Goal: Find contact information: Find contact information

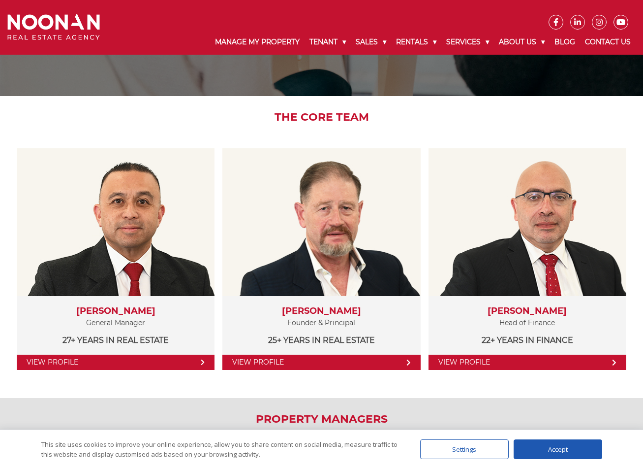
scroll to position [148, 0]
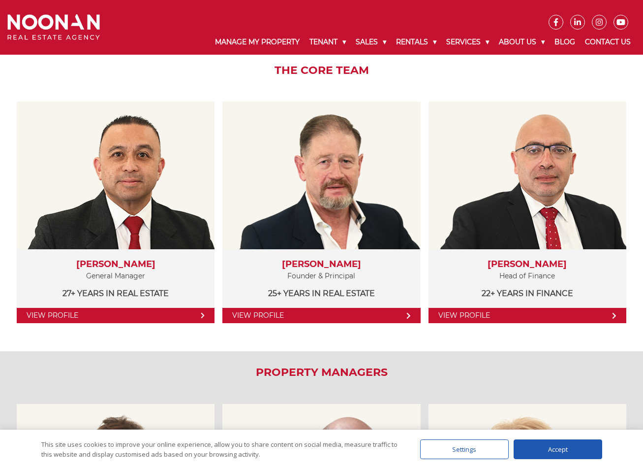
click at [557, 445] on div "Accept" at bounding box center [558, 449] width 89 height 20
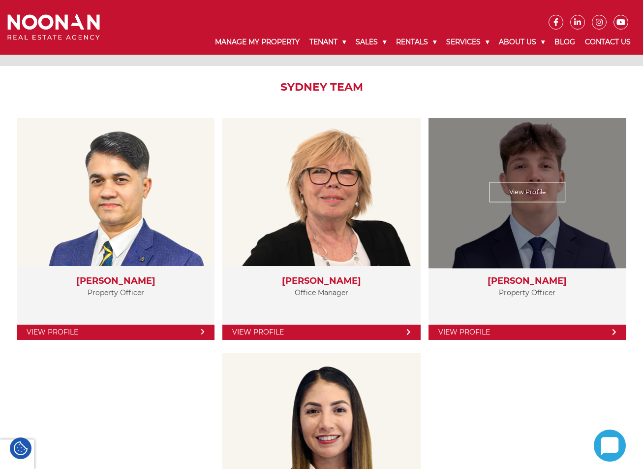
scroll to position [1575, 0]
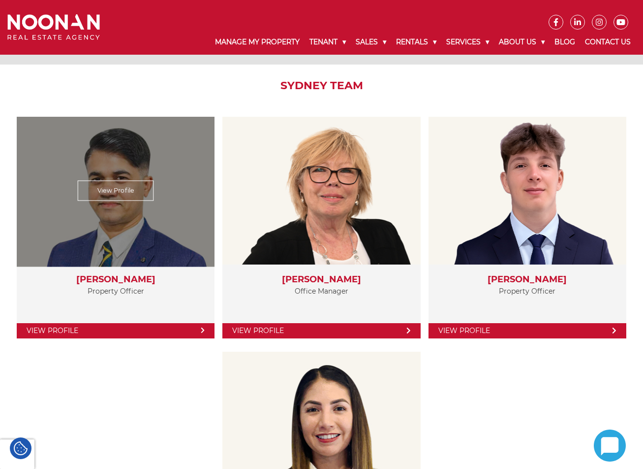
click at [104, 229] on div "View Profile" at bounding box center [116, 190] width 204 height 152
click at [127, 189] on link "View Profile" at bounding box center [116, 190] width 76 height 20
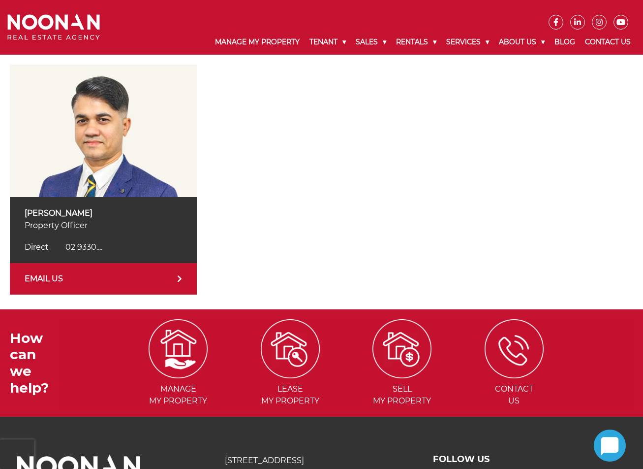
scroll to position [148, 0]
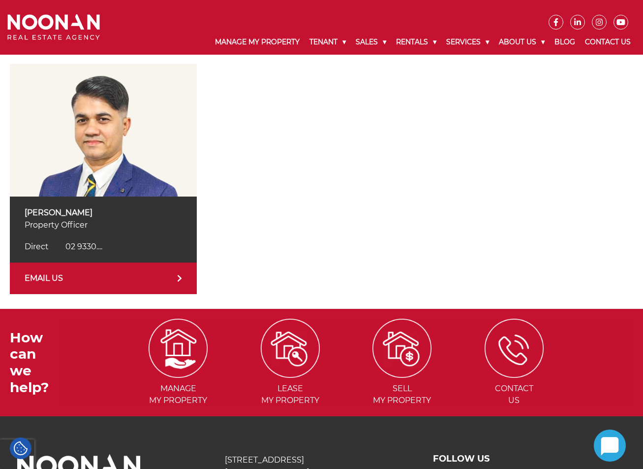
click at [149, 281] on link "EMAIL US" at bounding box center [103, 278] width 187 height 32
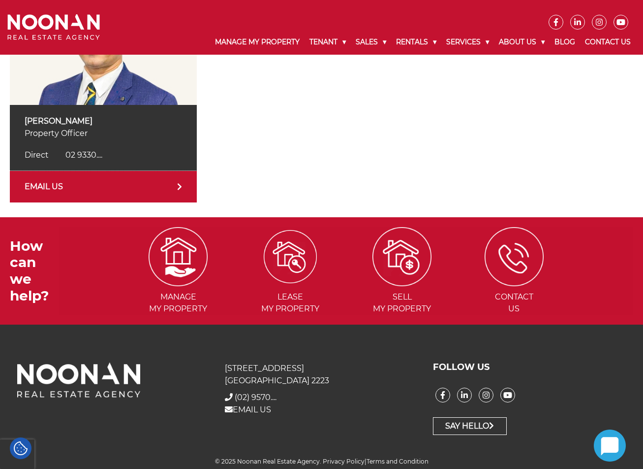
scroll to position [243, 0]
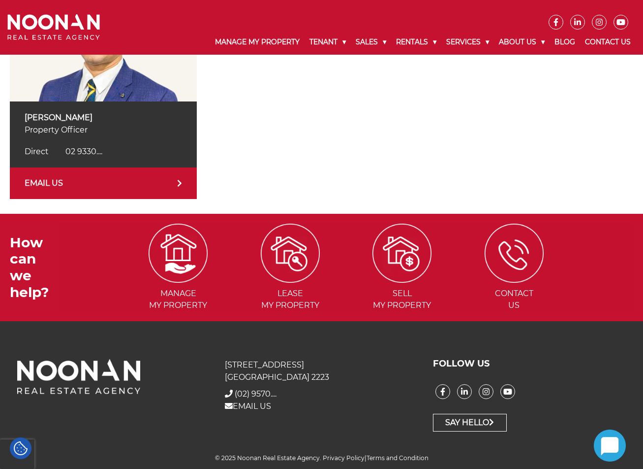
click at [128, 133] on p "Property Officer" at bounding box center [104, 130] width 158 height 12
click at [511, 263] on img at bounding box center [514, 252] width 53 height 53
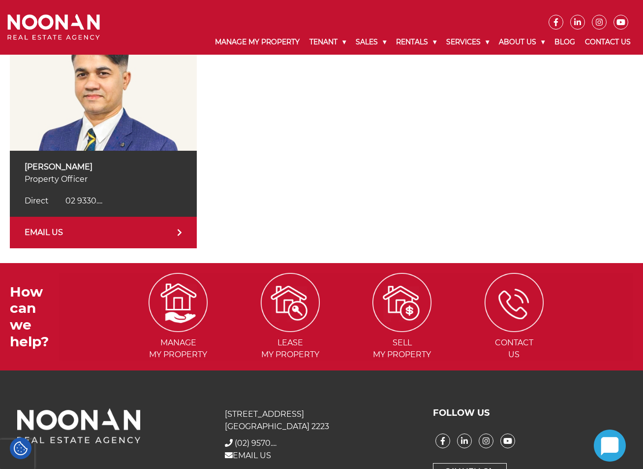
scroll to position [144, 0]
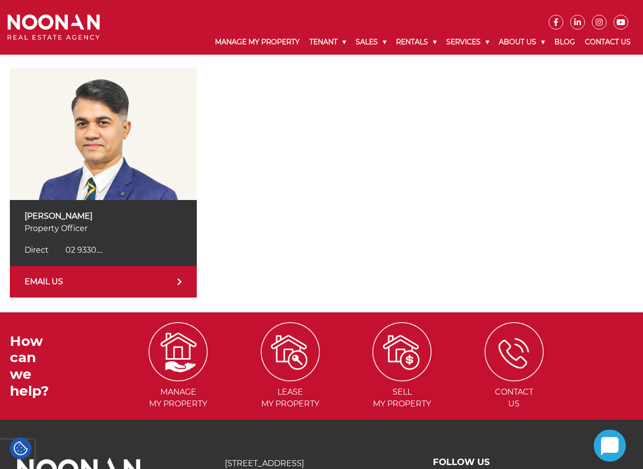
drag, startPoint x: 15, startPoint y: 217, endPoint x: 95, endPoint y: 225, distance: 79.6
click at [95, 225] on div "Ifte Taher Property Officer Direct 02 9330 6851 Direct 02 9330...." at bounding box center [103, 233] width 187 height 66
copy div "Ifte Taher Property Officer"
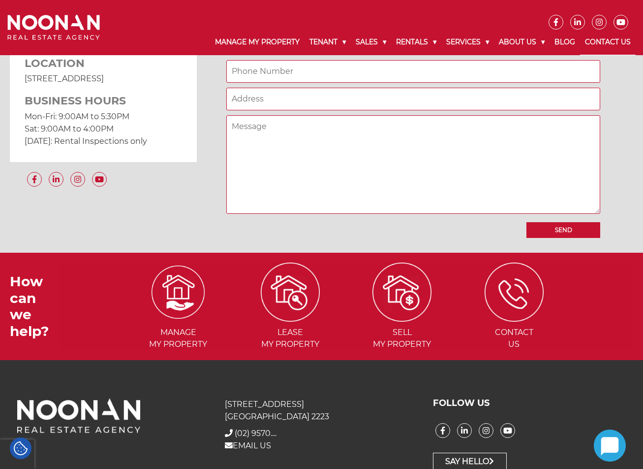
scroll to position [857, 0]
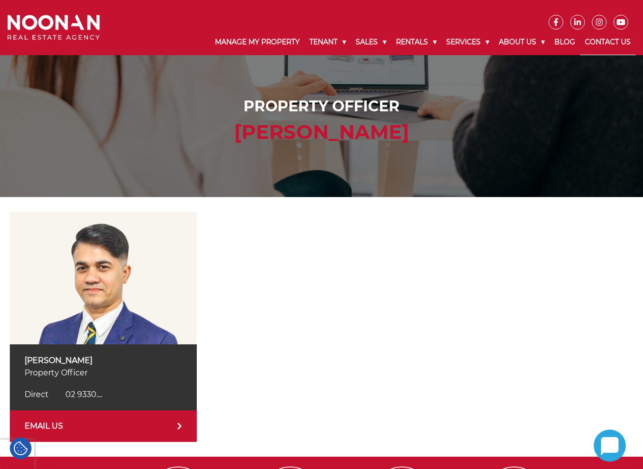
click at [594, 41] on link "Contact Us" at bounding box center [608, 43] width 56 height 26
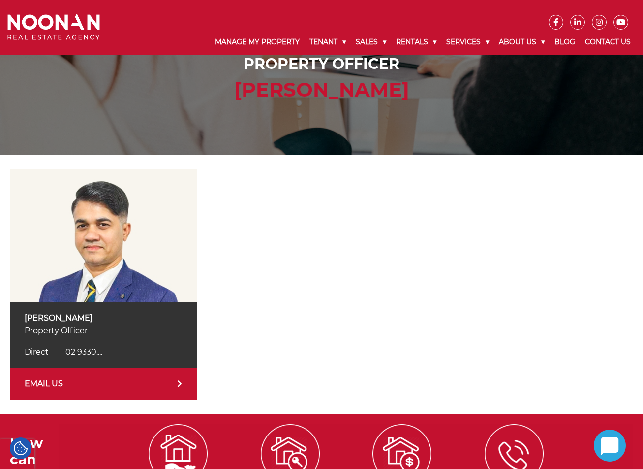
scroll to position [243, 0]
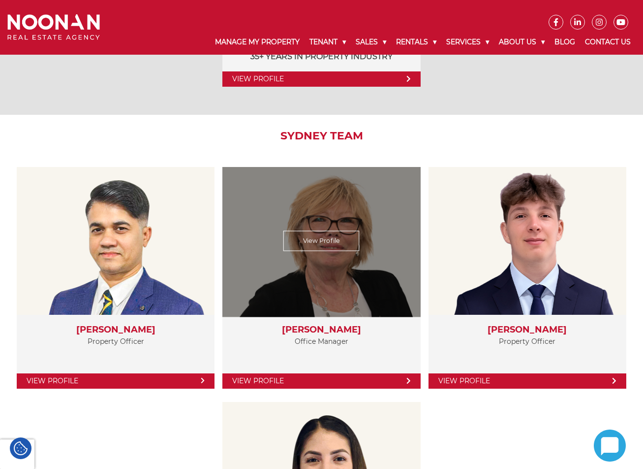
scroll to position [1477, 0]
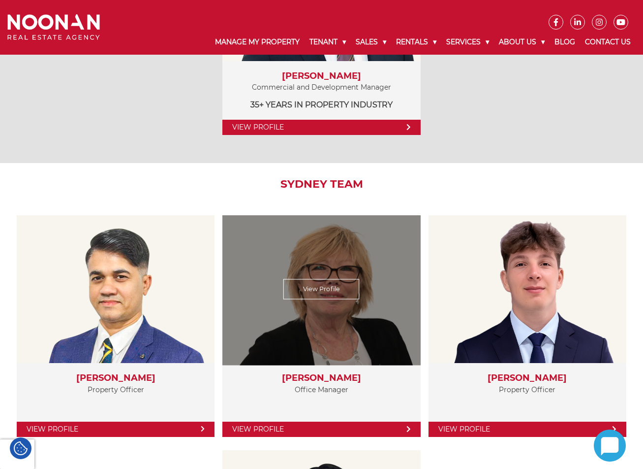
click at [341, 296] on link "View Profile" at bounding box center [322, 289] width 76 height 20
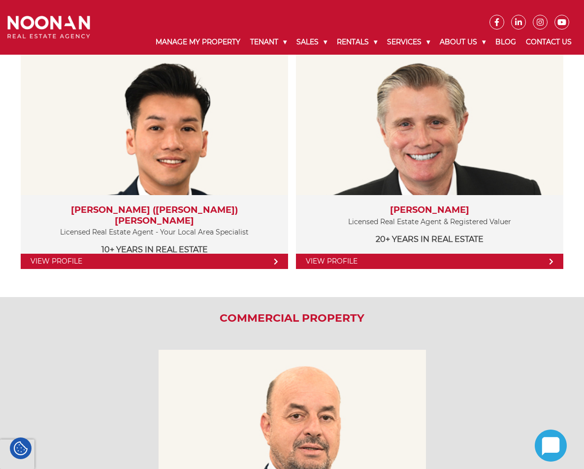
scroll to position [1624, 0]
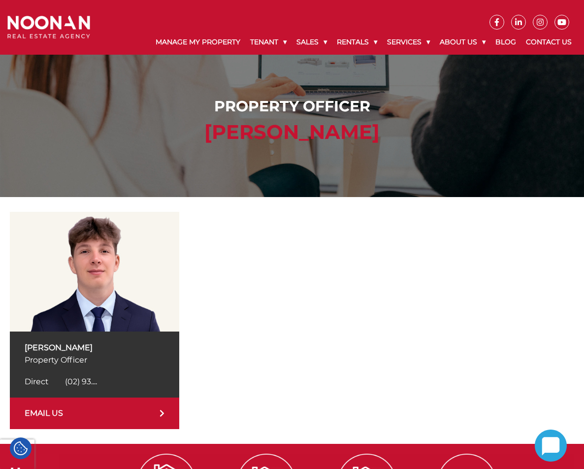
drag, startPoint x: 17, startPoint y: 345, endPoint x: 137, endPoint y: 349, distance: 120.2
click at [137, 349] on div "[PERSON_NAME] Property Officer Direct [PHONE_NUMBER] Direct (02) 93...." at bounding box center [94, 364] width 169 height 66
copy p "[PERSON_NAME]"
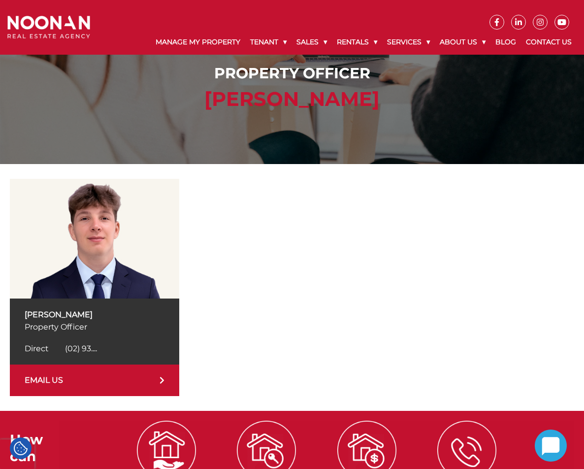
scroll to position [98, 0]
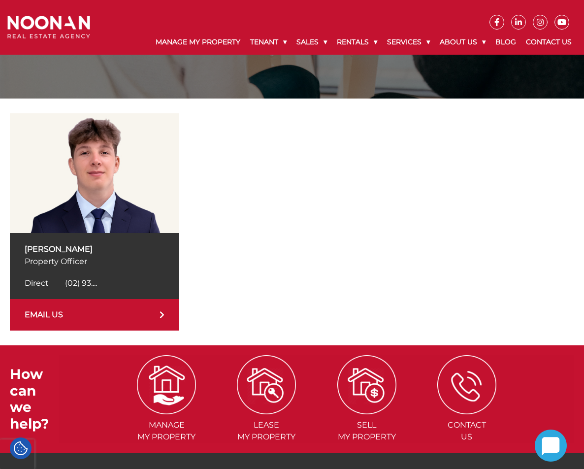
click at [283, 256] on div at bounding box center [390, 221] width 367 height 217
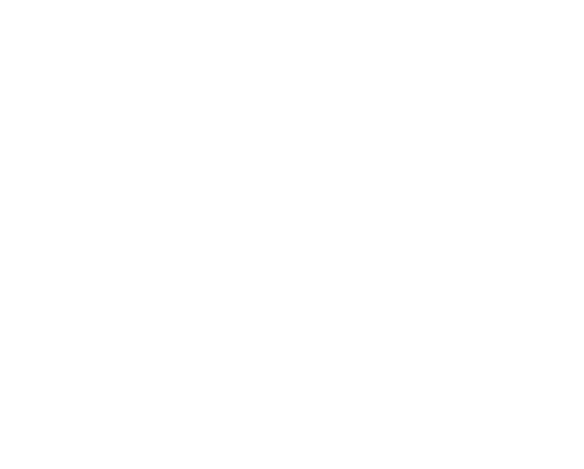
scroll to position [1624, 0]
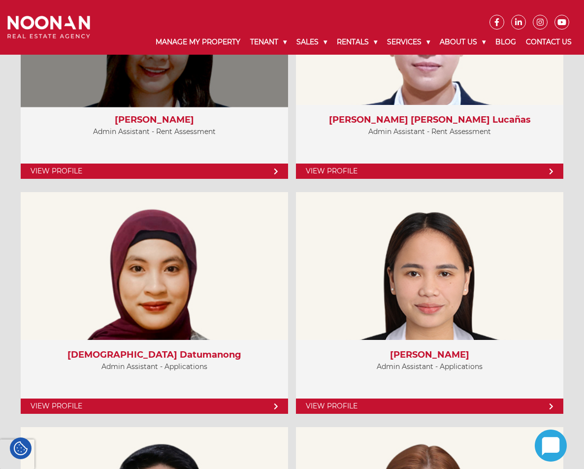
scroll to position [4153, 0]
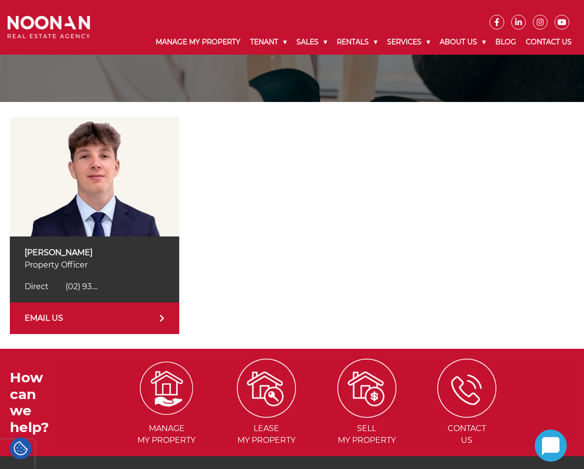
scroll to position [82, 0]
